Goal: Information Seeking & Learning: Find specific fact

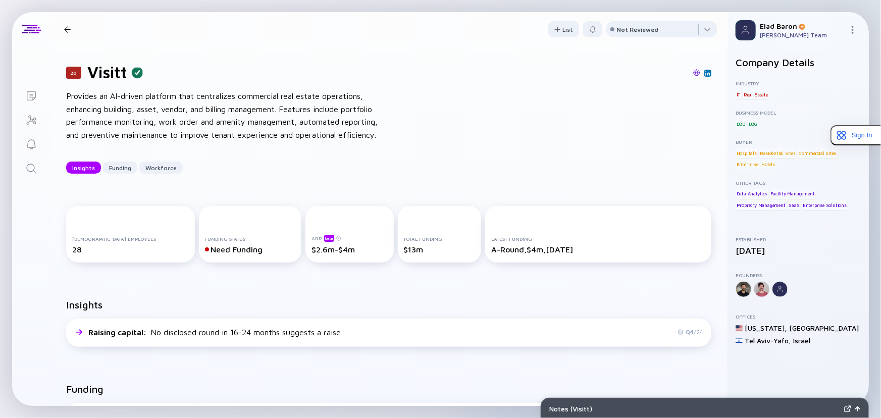
click at [28, 169] on icon "Search" at bounding box center [31, 169] width 12 height 12
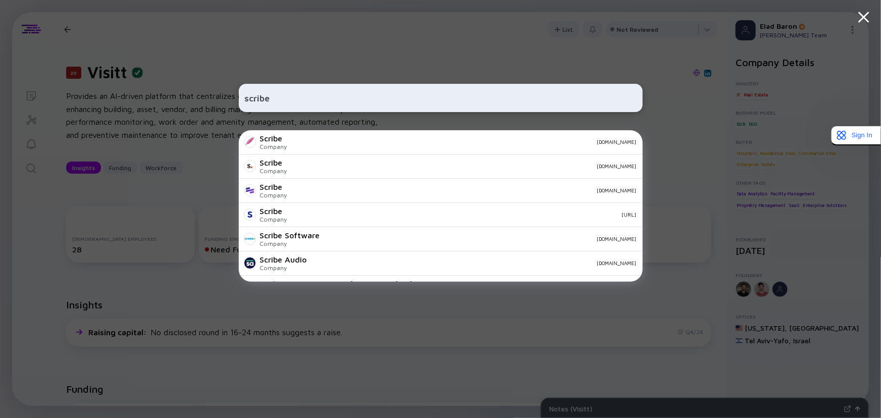
click at [313, 100] on input "scribe" at bounding box center [441, 98] width 392 height 18
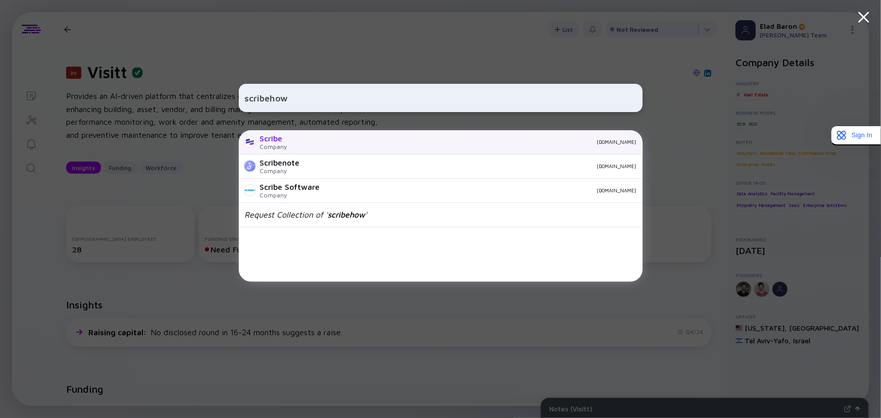
type input "scribehow"
click at [306, 139] on div "[DOMAIN_NAME]" at bounding box center [465, 142] width 341 height 6
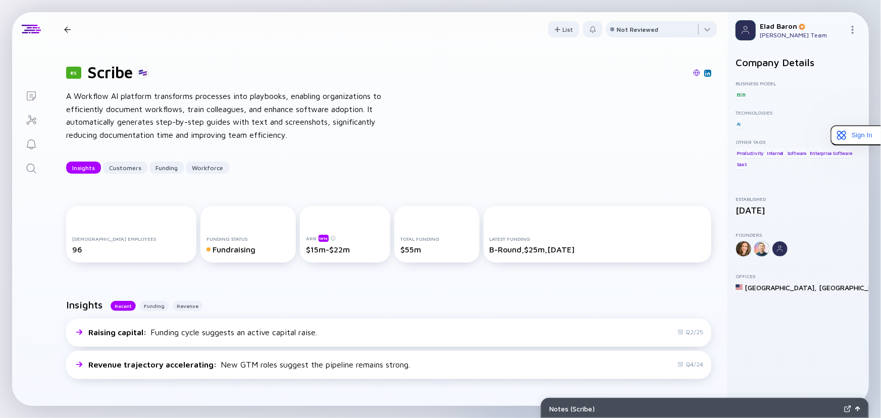
click at [31, 168] on icon "Search" at bounding box center [31, 169] width 12 height 12
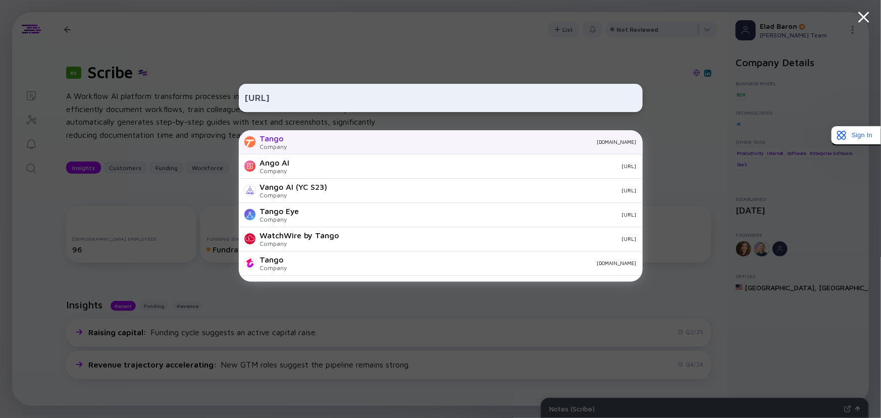
type input "[URL]"
click at [306, 141] on div "[DOMAIN_NAME]" at bounding box center [465, 142] width 341 height 6
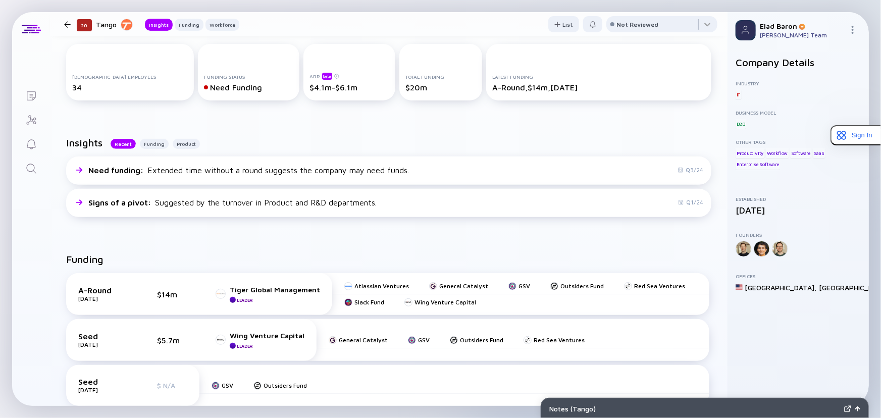
scroll to position [183, 0]
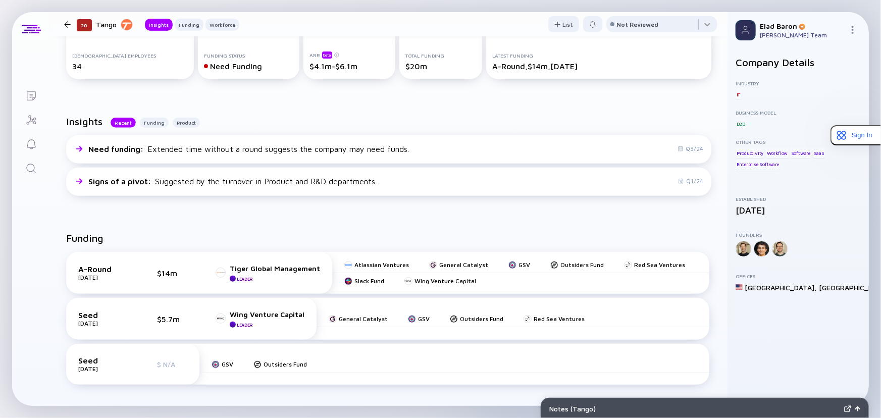
drag, startPoint x: 593, startPoint y: 66, endPoint x: 479, endPoint y: 69, distance: 113.6
click at [486, 69] on div "Latest Funding A-Round, $14m, [DATE]" at bounding box center [598, 51] width 225 height 57
copy div "A-Round, $14m, [DATE]"
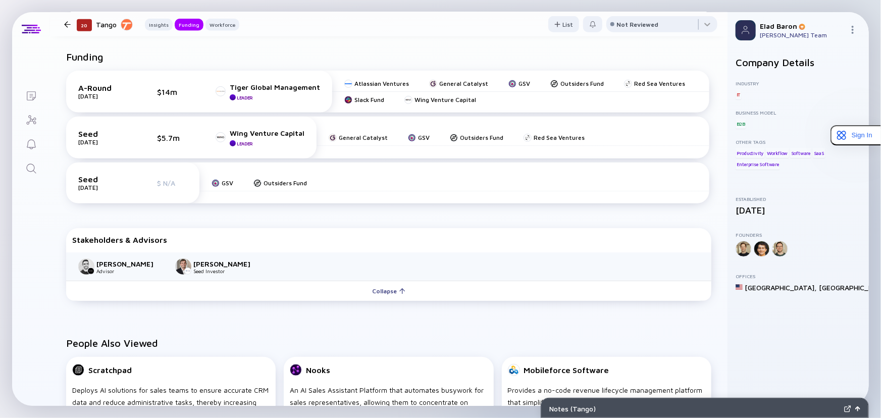
scroll to position [367, 0]
